Goal: Navigation & Orientation: Go to known website

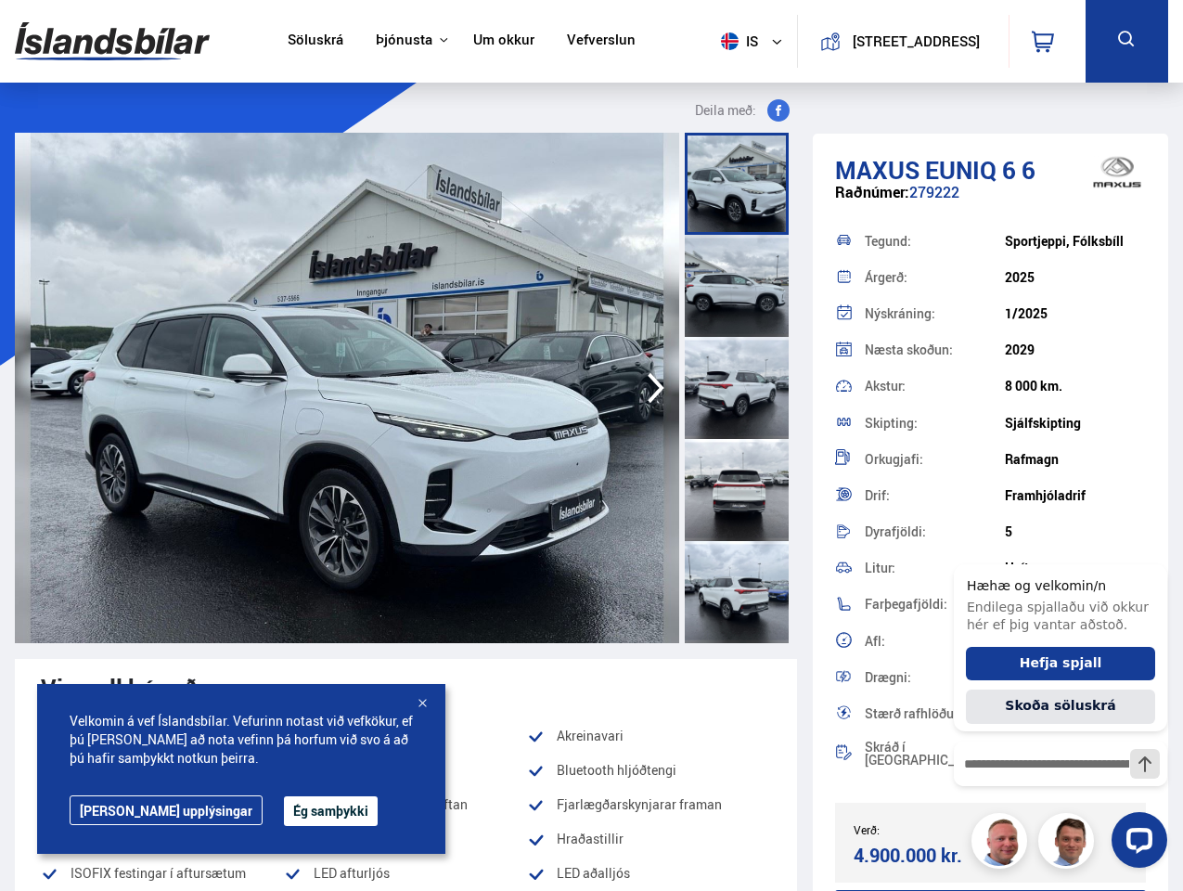
click at [112, 41] on img at bounding box center [112, 41] width 195 height 60
click at [733, 41] on span "is" at bounding box center [736, 41] width 46 height 18
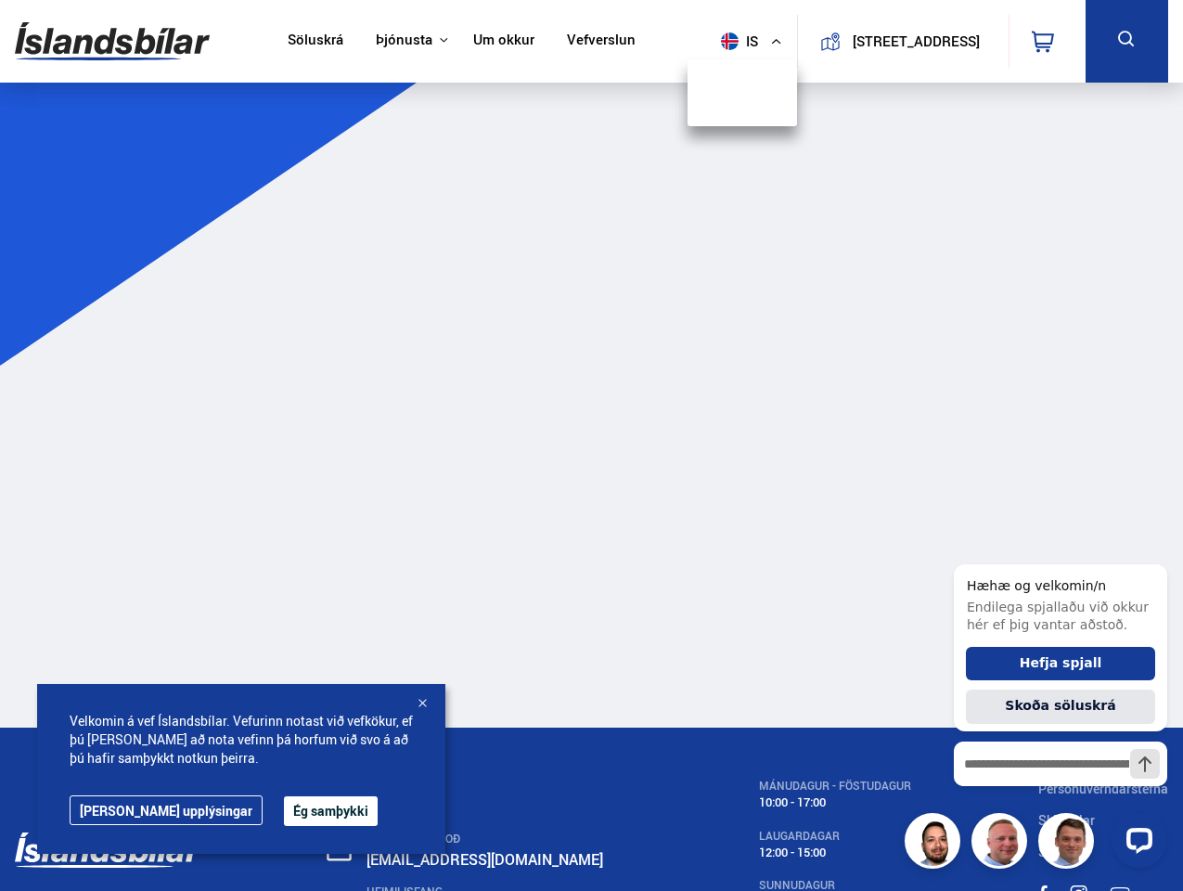
click at [1046, 41] on icon at bounding box center [1043, 42] width 22 height 22
click at [1126, 41] on icon at bounding box center [1126, 39] width 23 height 23
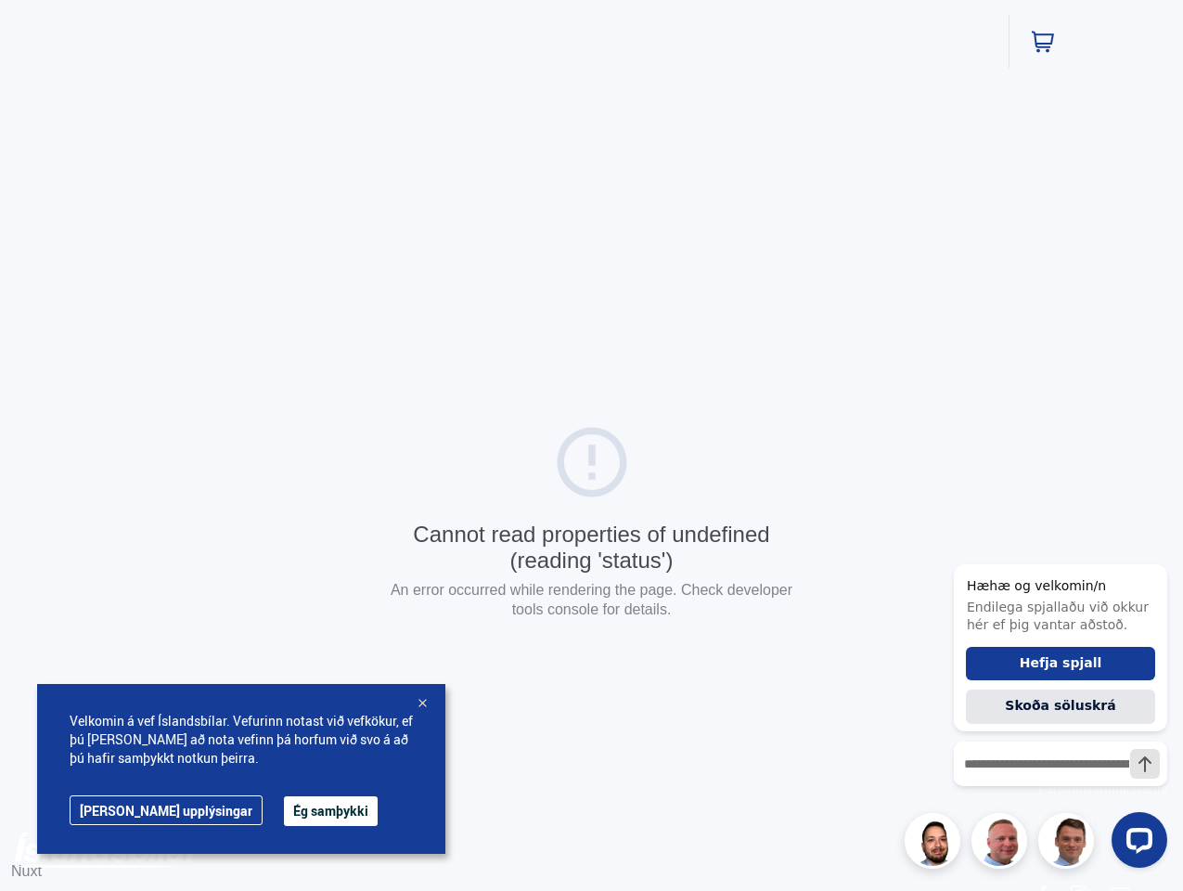
click at [656, 388] on div "Cannot read properties of undefined (reading 'status') An error occurred while …" at bounding box center [591, 524] width 1183 height 1048
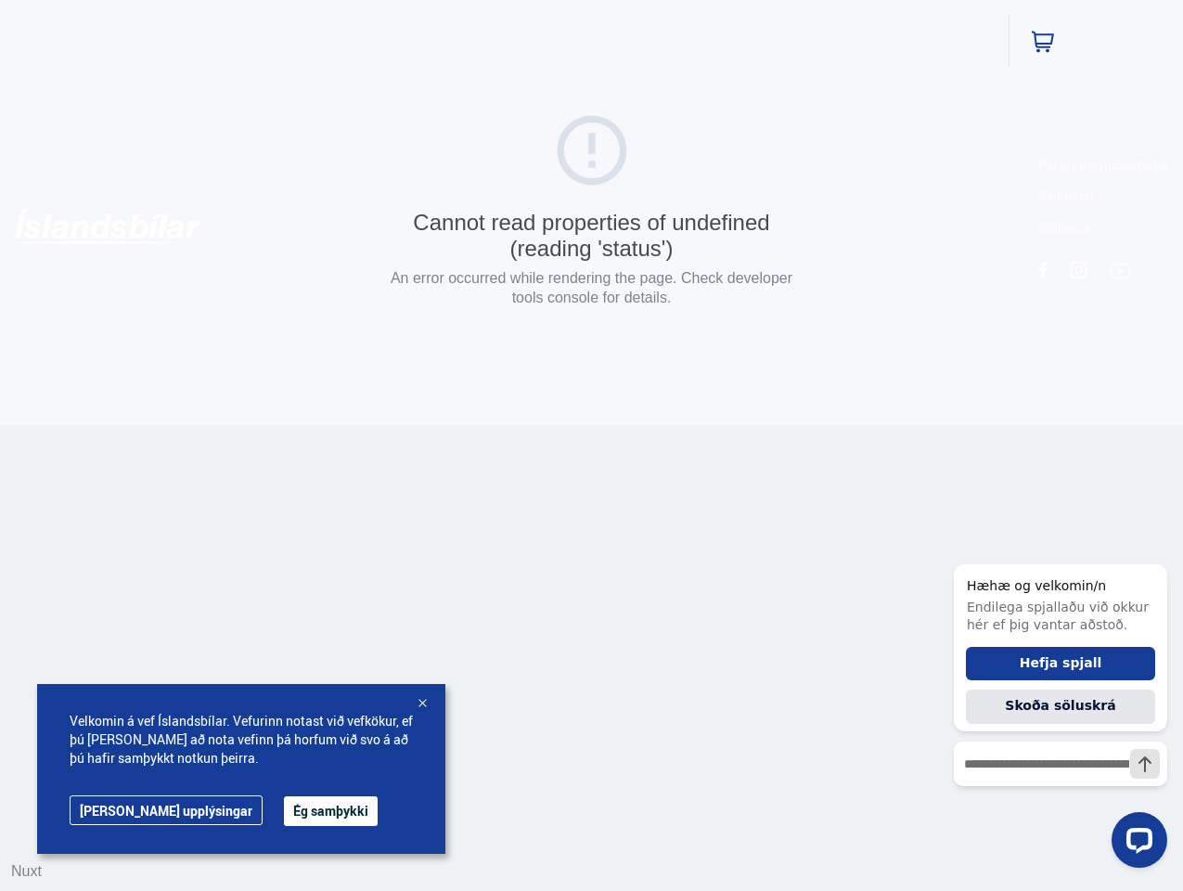
click at [988, 425] on html "Söluskrá Þjónusta Íslandsbílar [DOMAIN_NAME] Íslandsvörn Leiðbeiningar Um okkur…" at bounding box center [591, 212] width 1183 height 425
click at [284, 811] on button "Ég samþykki" at bounding box center [331, 811] width 94 height 30
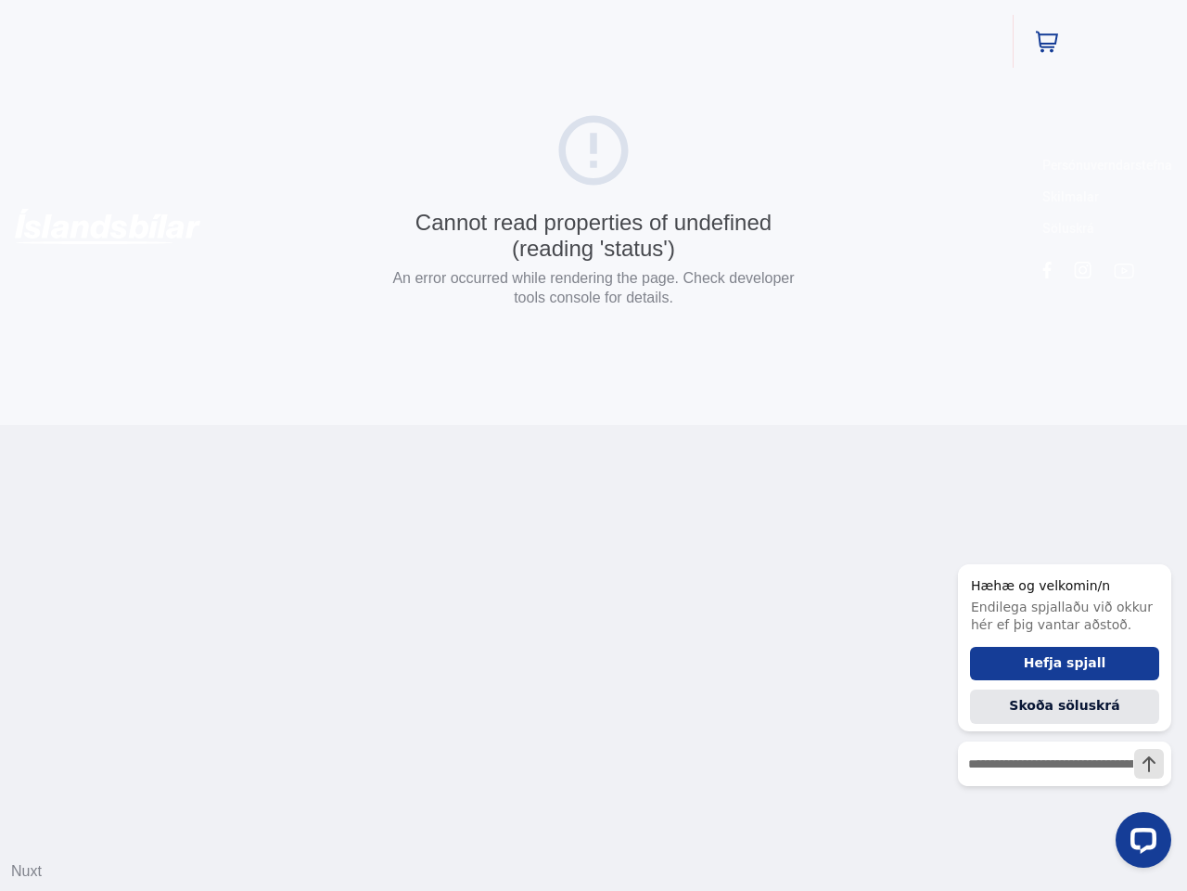
click at [422, 425] on html "Söluskrá Þjónusta Íslandsbílar [DOMAIN_NAME] Íslandsvörn Leiðbeiningar Um okkur…" at bounding box center [593, 212] width 1187 height 425
